Goal: Task Accomplishment & Management: Use online tool/utility

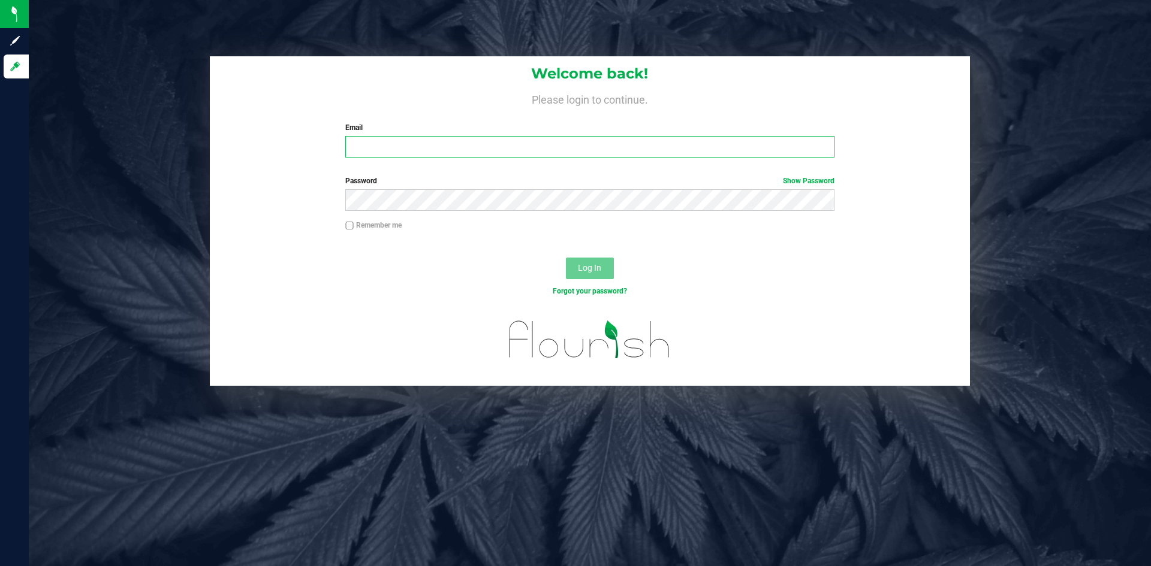
type input "[PERSON_NAME][EMAIL_ADDRESS][DOMAIN_NAME]"
click at [639, 228] on div "Remember me" at bounding box center [589, 227] width 506 height 14
click at [582, 267] on span "Log In" at bounding box center [589, 268] width 23 height 10
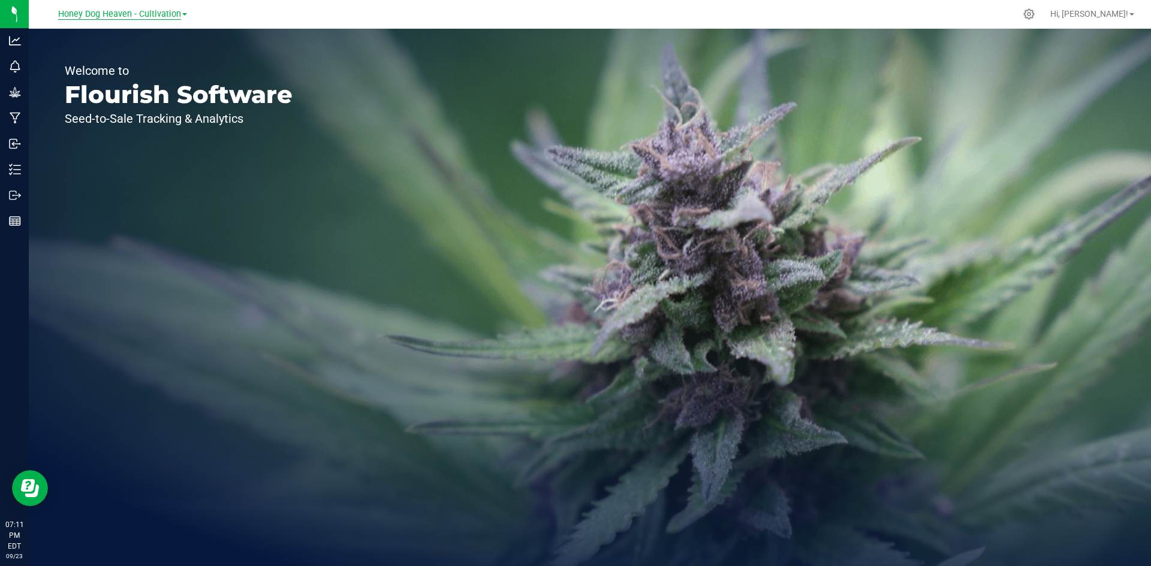
click at [120, 14] on span "Honey Dog Heaven - Cultivation" at bounding box center [119, 14] width 123 height 11
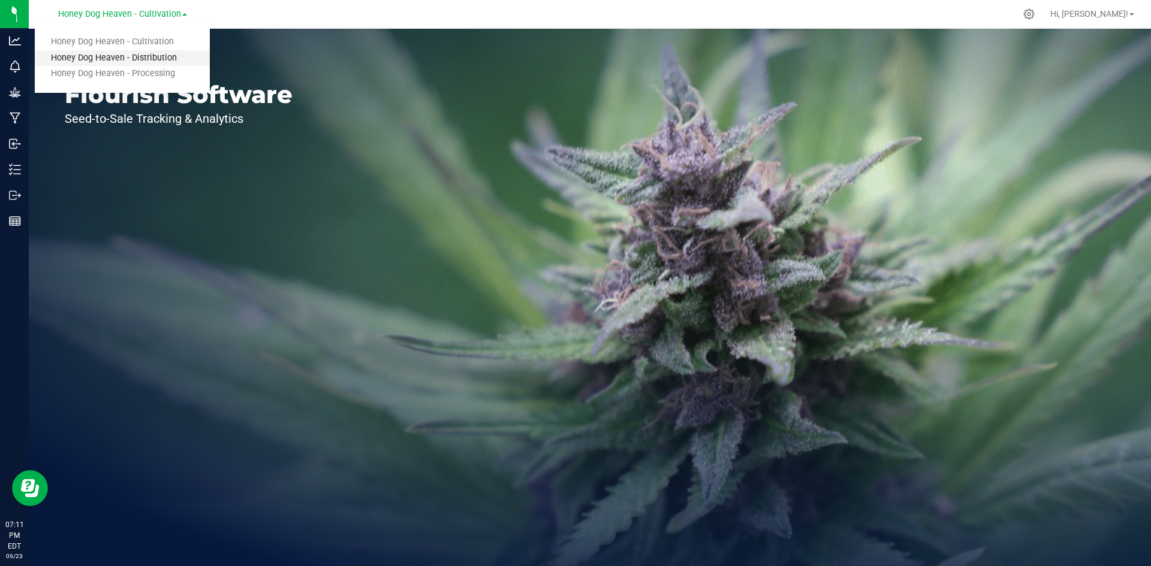
click at [123, 54] on link "Honey Dog Heaven - Distribution" at bounding box center [122, 58] width 175 height 16
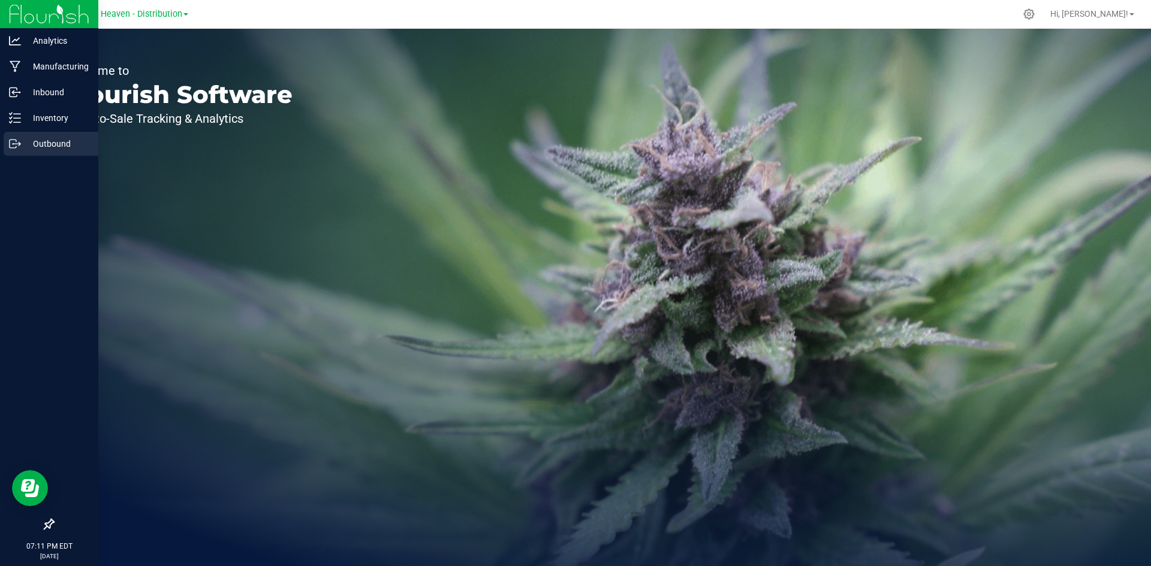
click at [26, 140] on p "Outbound" at bounding box center [57, 144] width 72 height 14
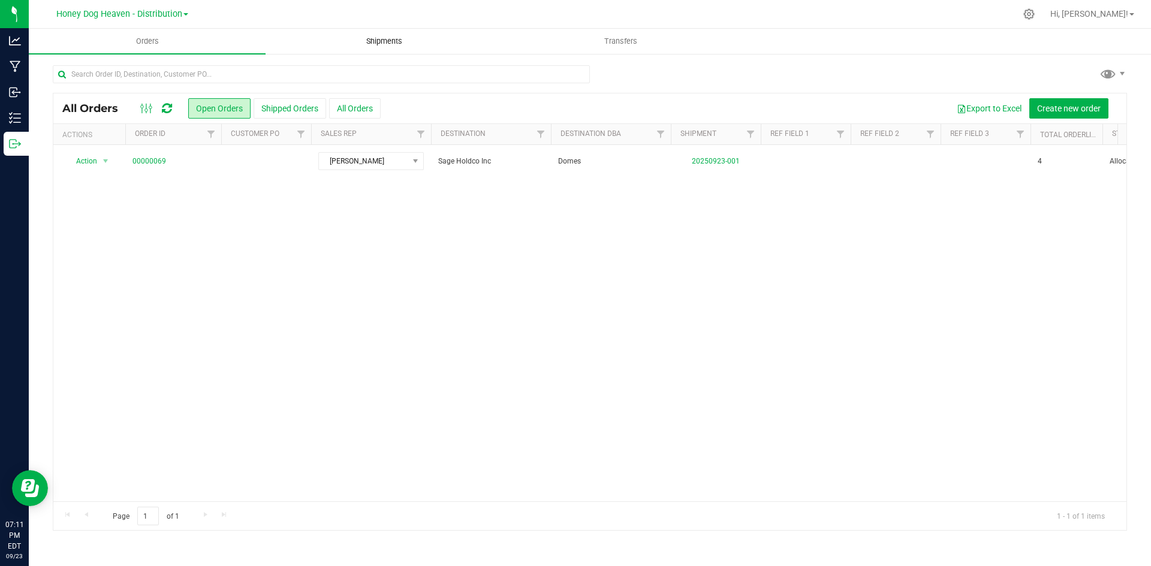
click at [375, 46] on span "Shipments" at bounding box center [384, 41] width 68 height 11
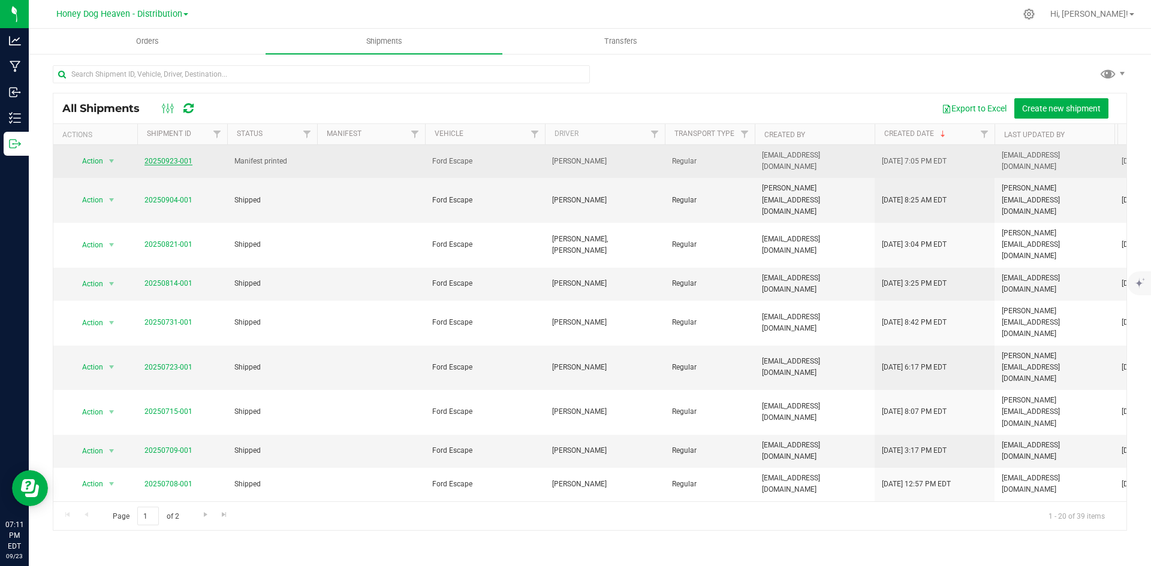
click at [172, 158] on link "20250923-001" at bounding box center [168, 161] width 48 height 8
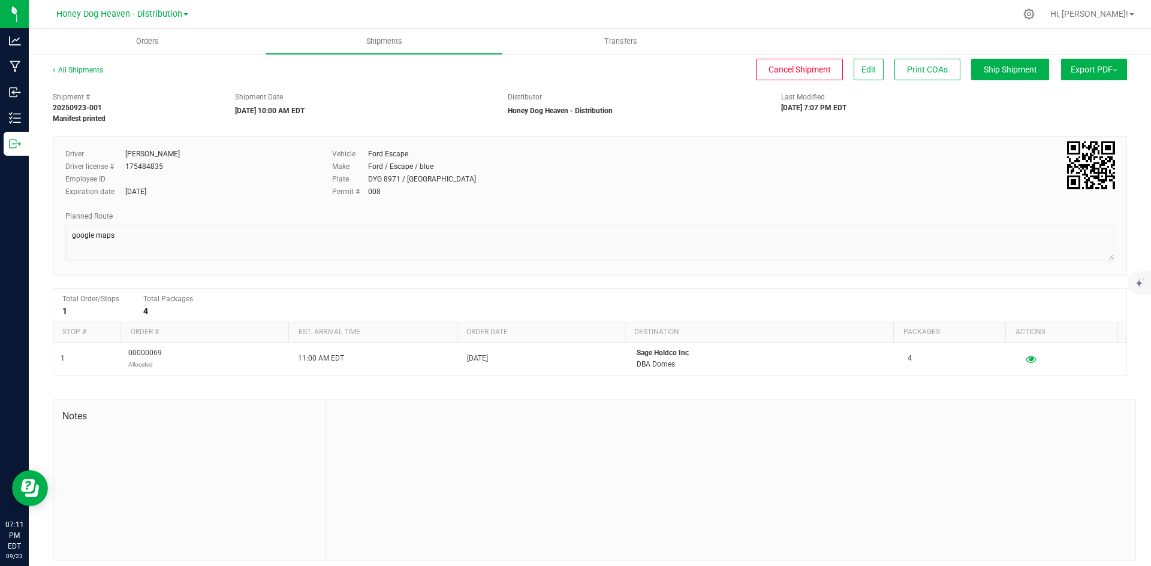
click at [1095, 69] on span "Export PDF" at bounding box center [1093, 70] width 47 height 10
click at [1070, 112] on span "Manifest by Lot" at bounding box center [1063, 114] width 50 height 8
click at [1112, 69] on img at bounding box center [1114, 70] width 5 height 2
click at [1064, 114] on span "Manifest by Lot" at bounding box center [1063, 114] width 50 height 8
